Goal: Transaction & Acquisition: Obtain resource

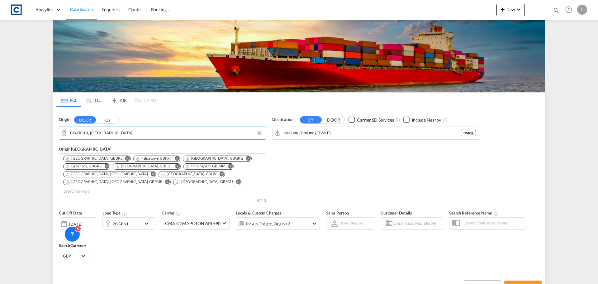
click at [110, 131] on input "GB-RG19, [GEOGRAPHIC_DATA]" at bounding box center [166, 132] width 192 height 9
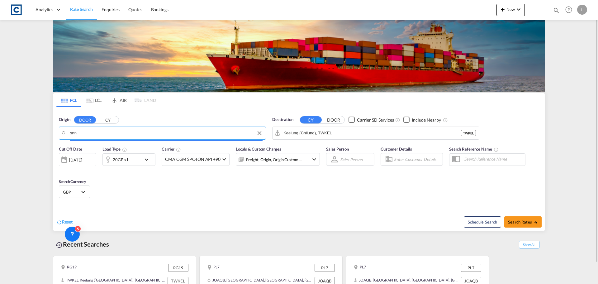
click at [87, 130] on input "snn" at bounding box center [166, 132] width 192 height 9
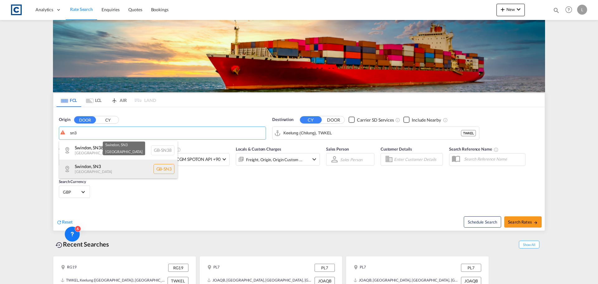
click at [102, 169] on div "Swindon , SN3 [GEOGRAPHIC_DATA] [GEOGRAPHIC_DATA]-SN3" at bounding box center [118, 168] width 118 height 19
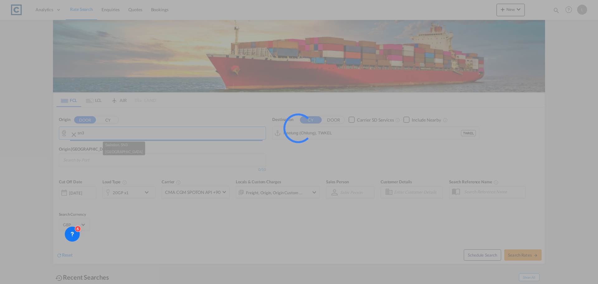
type input "GB-SN3, Swindon"
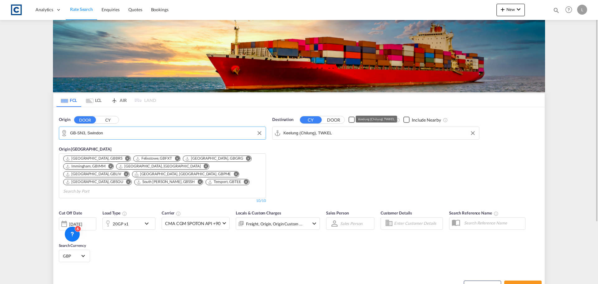
click at [330, 134] on input "Keelung (Chilung), TWKEL" at bounding box center [379, 132] width 192 height 9
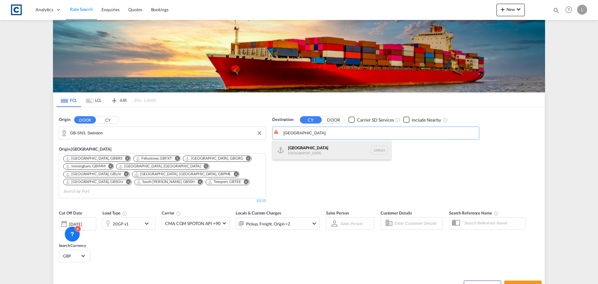
click at [313, 149] on div "[GEOGRAPHIC_DATA] [GEOGRAPHIC_DATA] [GEOGRAPHIC_DATA]" at bounding box center [331, 150] width 118 height 19
type input "[GEOGRAPHIC_DATA], [GEOGRAPHIC_DATA]"
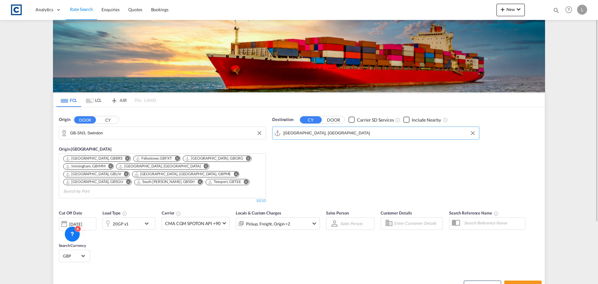
click at [82, 221] on div "[DATE]" at bounding box center [75, 224] width 13 height 6
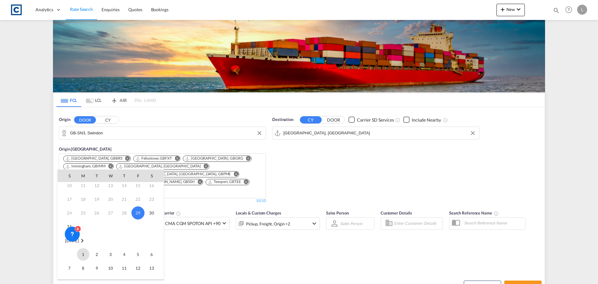
click at [82, 257] on span "1" at bounding box center [83, 254] width 12 height 12
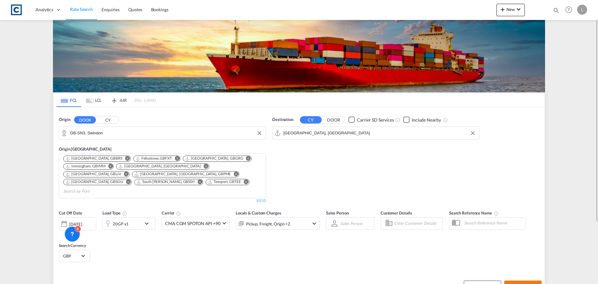
click at [522, 283] on span "Search Rates" at bounding box center [523, 285] width 30 height 5
type input "SN3 to SARUH / [DATE]"
